Goal: Information Seeking & Learning: Understand process/instructions

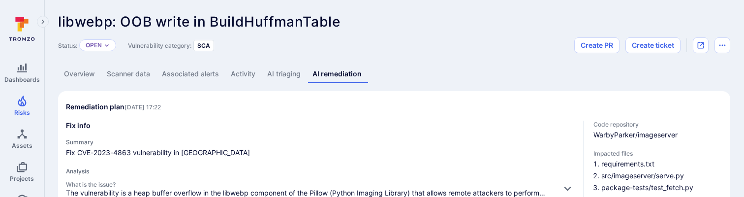
click at [285, 124] on h3 "Fix info" at bounding box center [320, 125] width 509 height 10
click at [177, 124] on h3 "Fix info" at bounding box center [320, 125] width 509 height 10
click at [208, 135] on div "Fix info Summary Fix CVE-2023-4863 vulnerability in Pillow Analysis What is the…" at bounding box center [320, 187] width 509 height 135
click at [274, 135] on div "Fix info Summary Fix CVE-2023-4863 vulnerability in Pillow Analysis What is the…" at bounding box center [320, 187] width 509 height 135
